Goal: Transaction & Acquisition: Purchase product/service

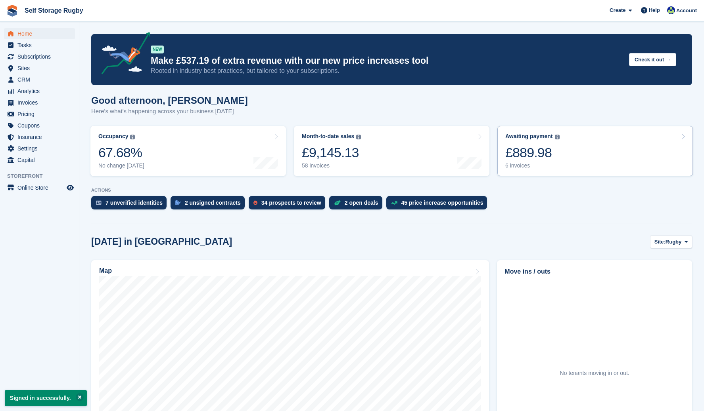
click at [545, 157] on div "£889.98" at bounding box center [532, 153] width 54 height 16
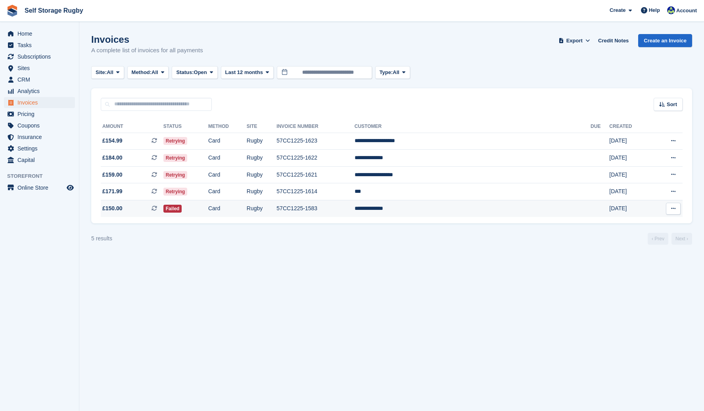
click at [247, 207] on td "Card" at bounding box center [227, 209] width 38 height 17
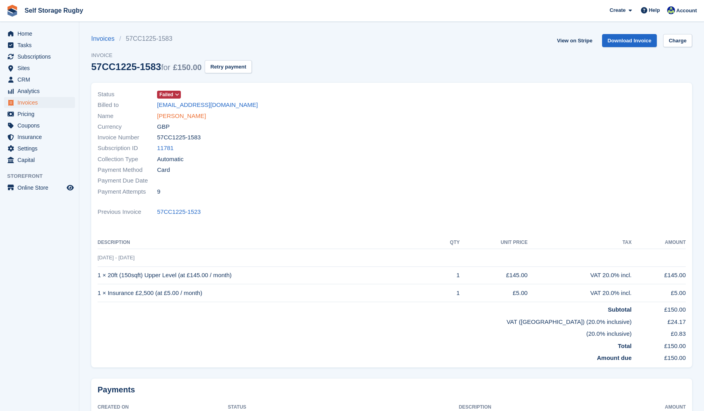
click at [176, 115] on link "Tariro Gochera" at bounding box center [181, 116] width 49 height 9
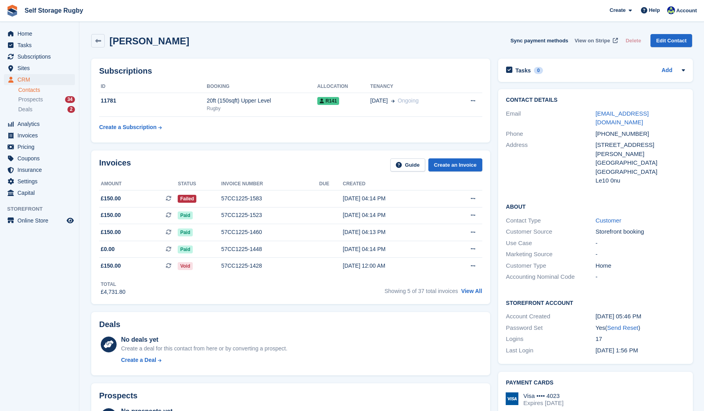
click at [599, 39] on span "View on Stripe" at bounding box center [591, 41] width 35 height 8
click at [100, 40] on icon at bounding box center [98, 41] width 6 height 6
click at [33, 34] on span "Home" at bounding box center [41, 33] width 48 height 11
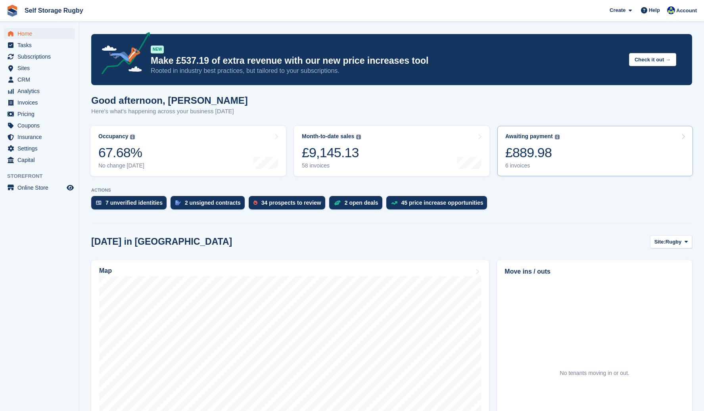
click at [587, 146] on link "Awaiting payment The total outstanding balance on all open invoices. £889.98 6 …" at bounding box center [594, 151] width 195 height 50
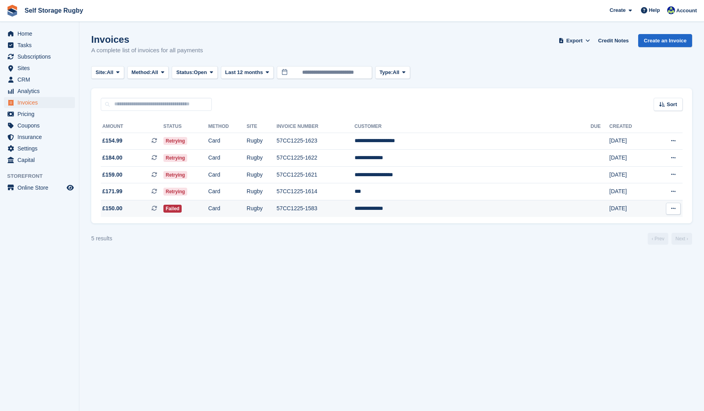
click at [208, 207] on td "Failed" at bounding box center [185, 209] width 45 height 17
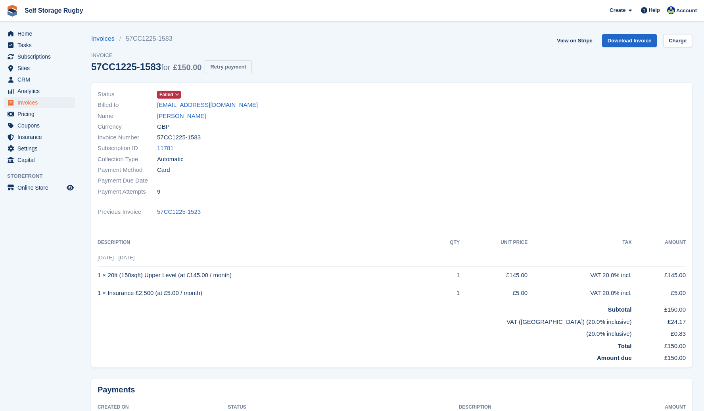
click at [227, 69] on button "Retry payment" at bounding box center [228, 66] width 47 height 13
click at [588, 43] on link "View on Stripe" at bounding box center [574, 40] width 42 height 13
click at [218, 70] on button "Retry payment" at bounding box center [228, 66] width 47 height 13
click at [691, 15] on div "Account" at bounding box center [682, 11] width 35 height 14
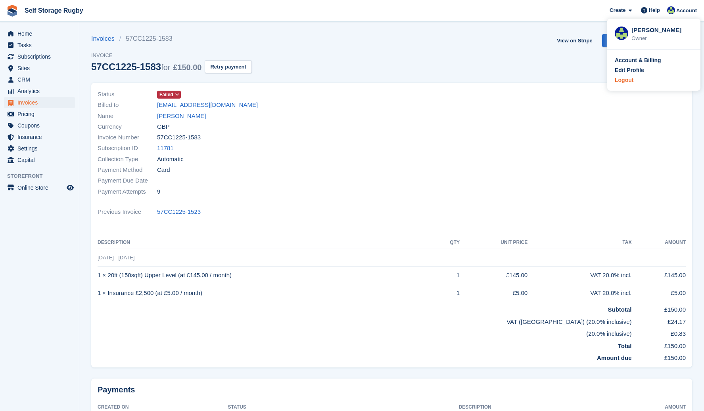
click at [620, 81] on div "Logout" at bounding box center [623, 80] width 19 height 8
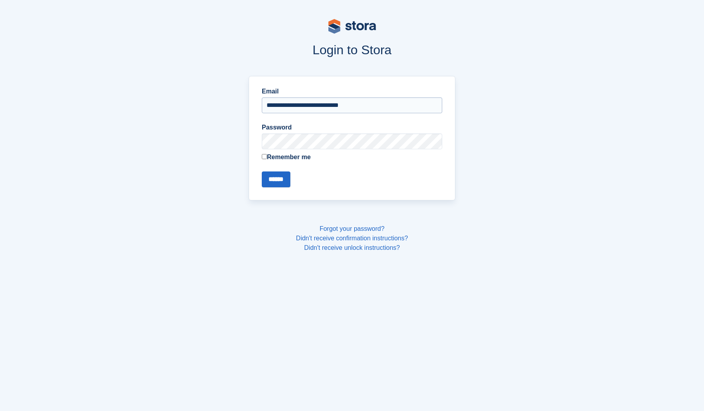
click at [359, 105] on input "**********" at bounding box center [352, 106] width 180 height 16
type input "**********"
click at [282, 179] on input "******" at bounding box center [276, 180] width 29 height 16
